Goal: Register for event/course

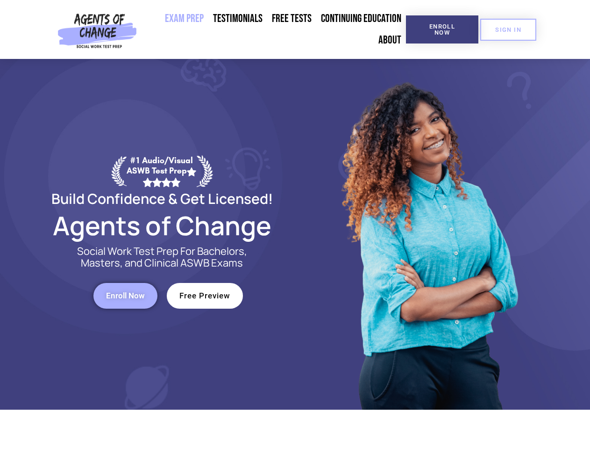
click at [295, 224] on div at bounding box center [428, 234] width 266 height 350
click at [442, 29] on span "Enroll Now" at bounding box center [442, 29] width 43 height 12
click at [508, 29] on span "SIGN IN" at bounding box center [508, 30] width 26 height 6
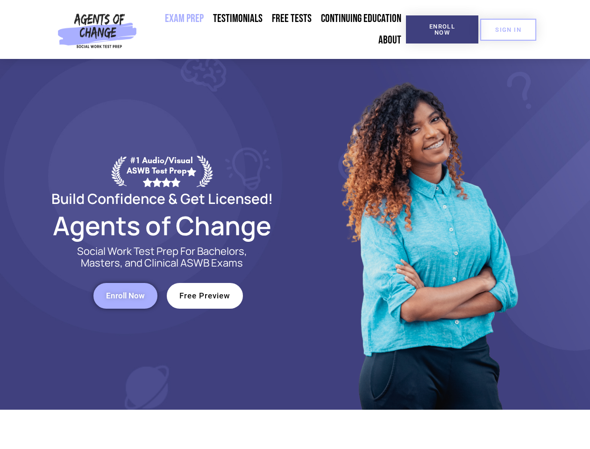
click at [125, 295] on span "Enroll Now" at bounding box center [125, 296] width 39 height 8
click at [205, 295] on span "Free Preview" at bounding box center [204, 296] width 51 height 8
